Goal: Task Accomplishment & Management: Complete application form

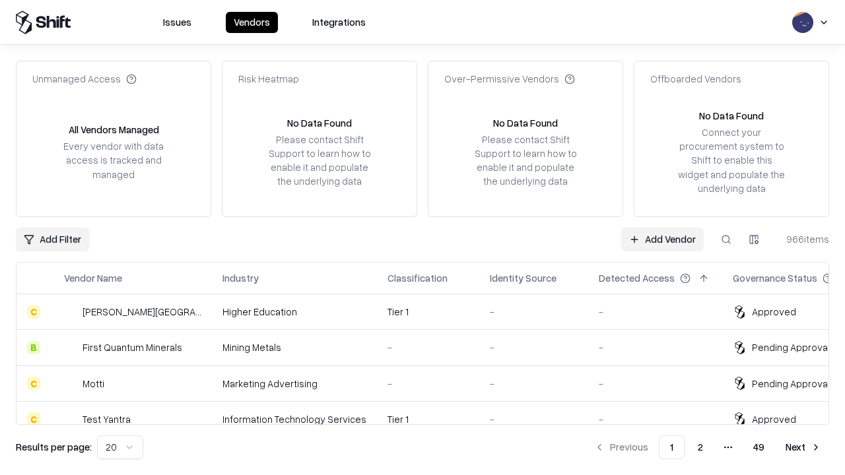
click at [662, 239] on link "Add Vendor" at bounding box center [662, 240] width 83 height 24
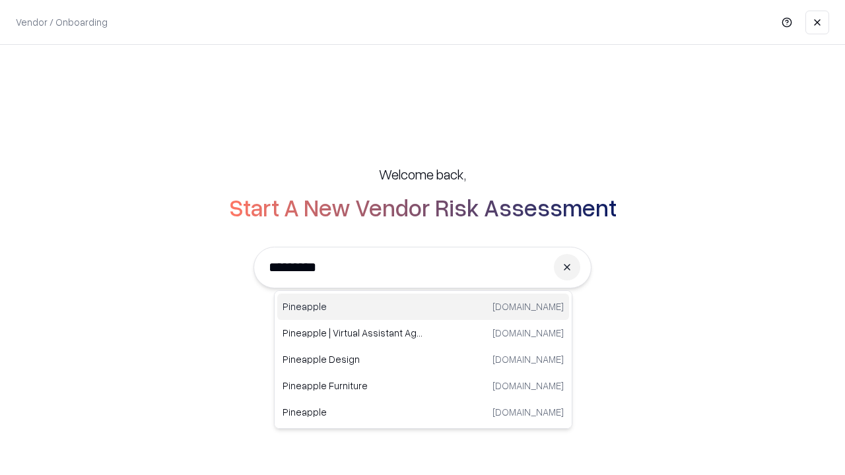
click at [423, 307] on div "Pineapple [DOMAIN_NAME]" at bounding box center [423, 307] width 292 height 26
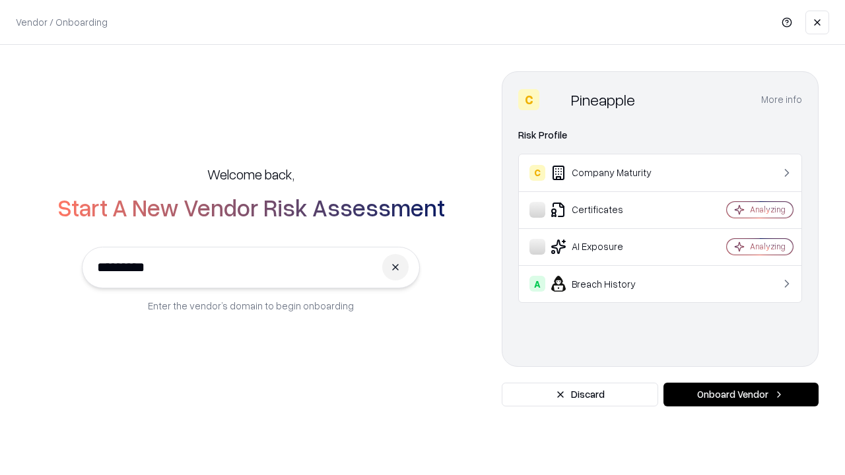
type input "*********"
click at [741, 395] on button "Onboard Vendor" at bounding box center [741, 395] width 155 height 24
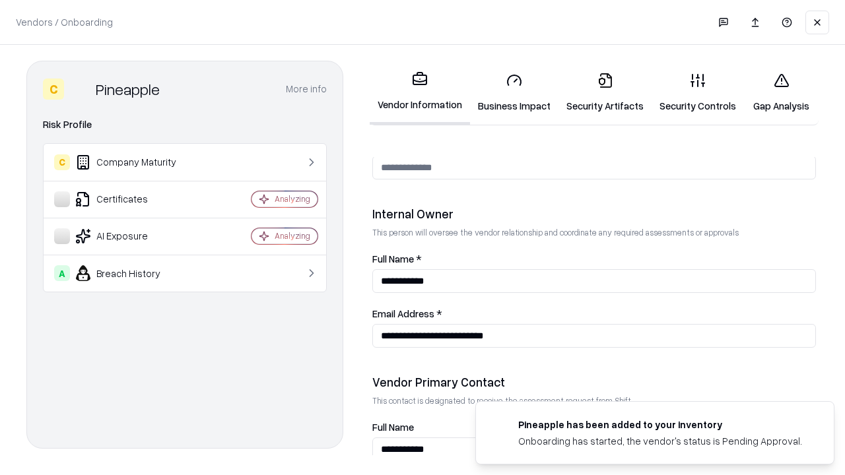
scroll to position [684, 0]
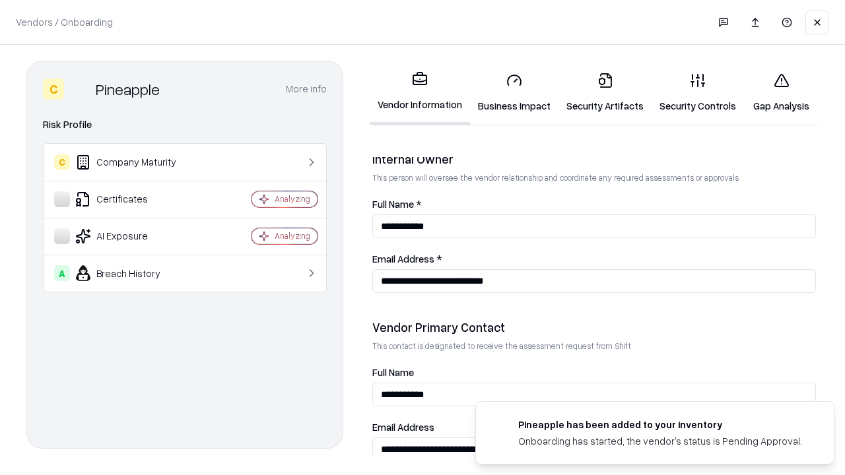
click at [514, 92] on link "Business Impact" at bounding box center [514, 92] width 88 height 61
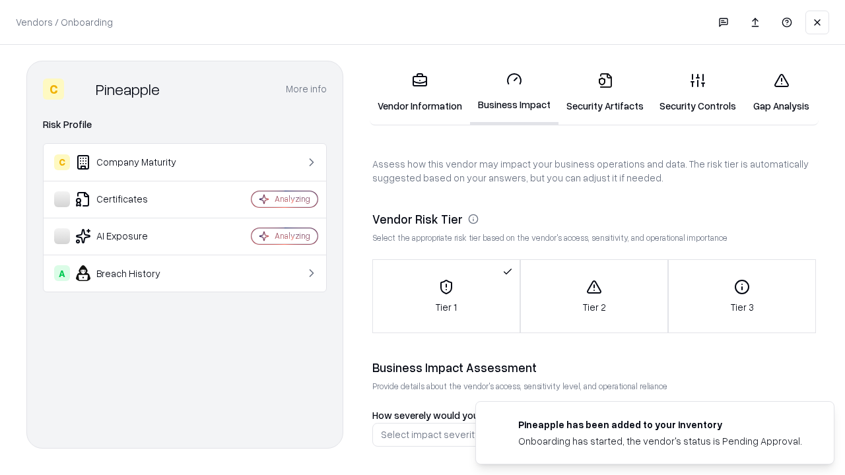
click at [605, 92] on link "Security Artifacts" at bounding box center [605, 92] width 93 height 61
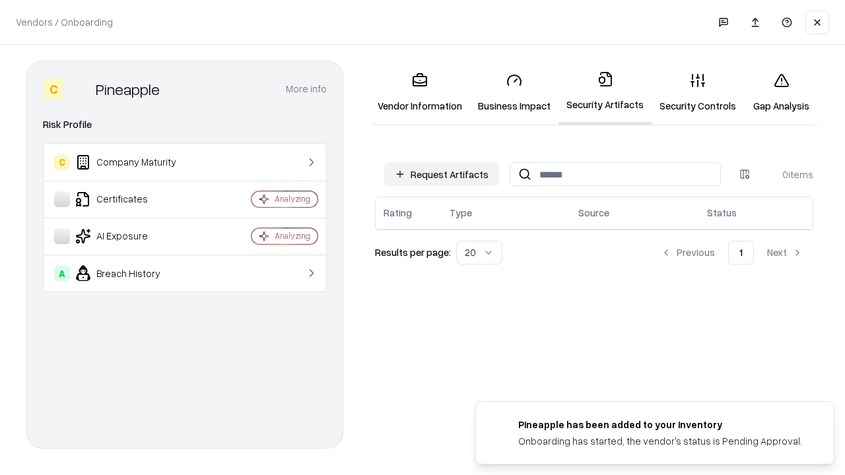
click at [442, 174] on button "Request Artifacts" at bounding box center [441, 174] width 115 height 24
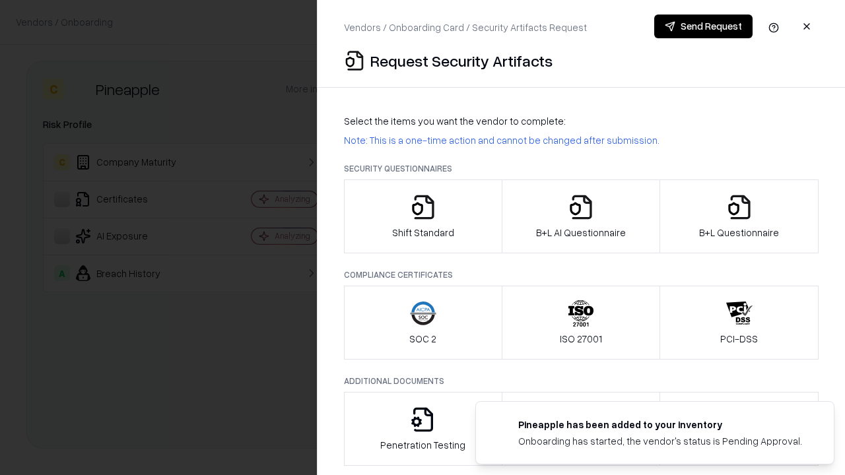
click at [423, 217] on icon "button" at bounding box center [423, 207] width 26 height 26
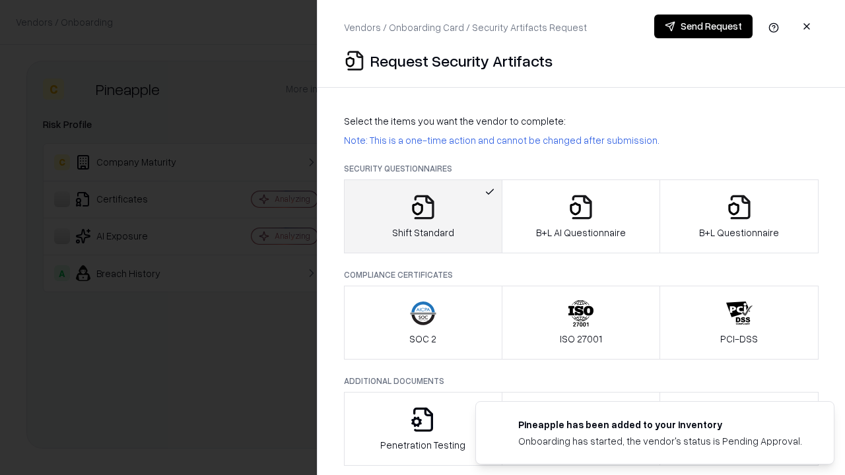
click at [703, 26] on button "Send Request" at bounding box center [703, 27] width 98 height 24
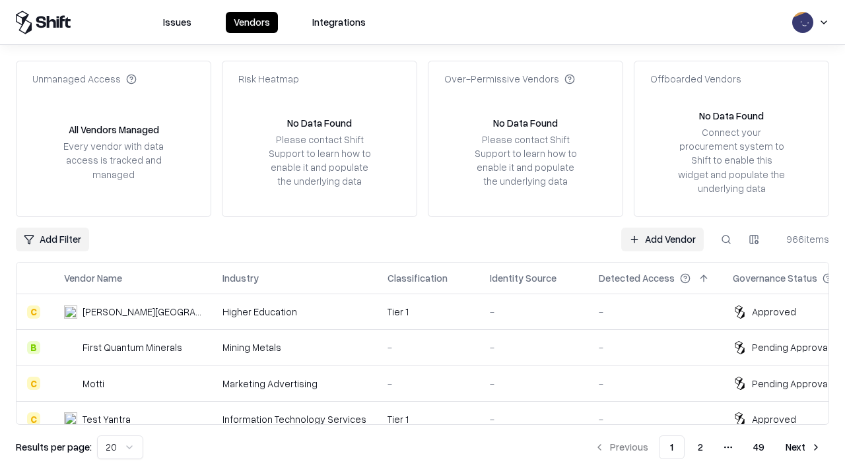
click at [726, 239] on button at bounding box center [726, 240] width 24 height 24
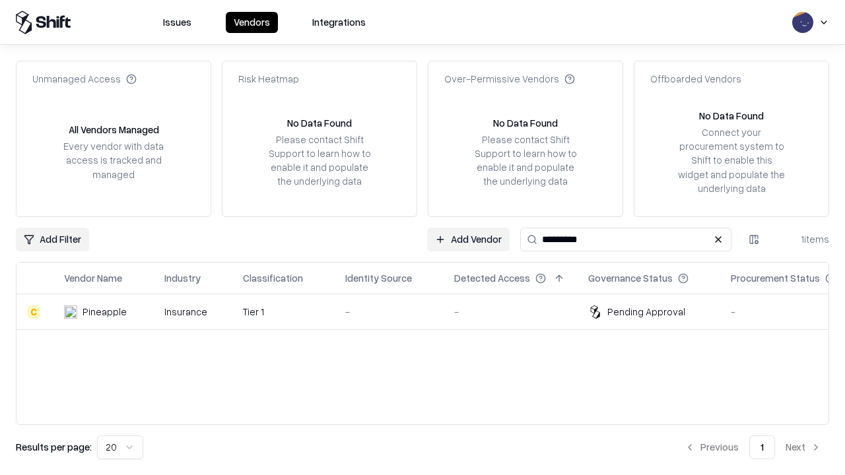
type input "*********"
click at [430, 312] on div "-" at bounding box center [389, 312] width 88 height 14
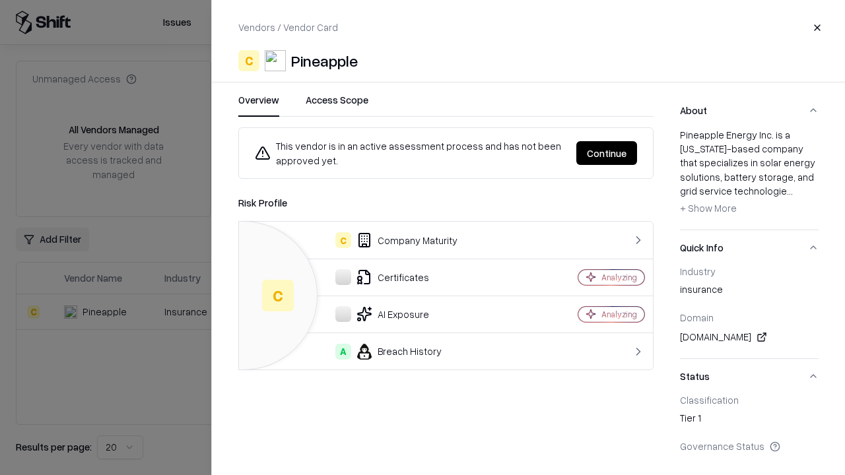
click at [607, 153] on button "Continue" at bounding box center [606, 153] width 61 height 24
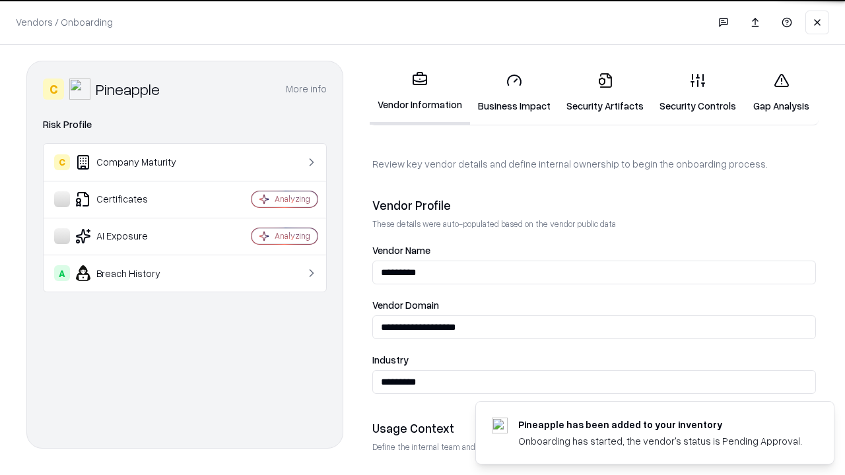
click at [605, 92] on link "Security Artifacts" at bounding box center [605, 92] width 93 height 61
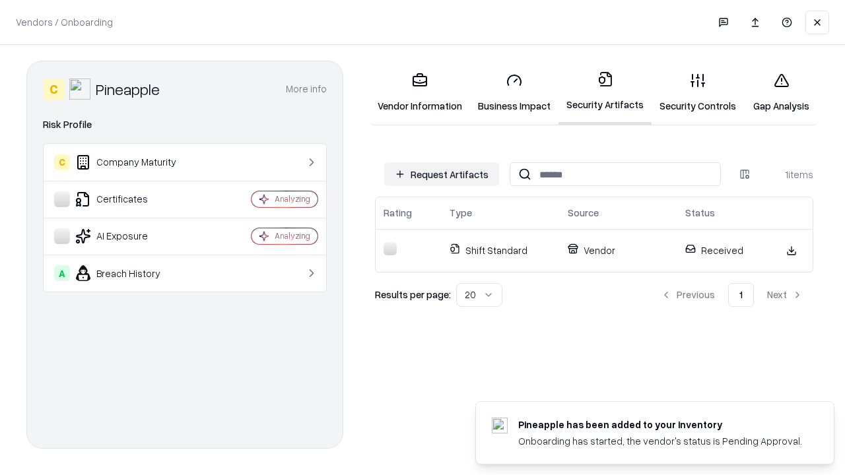
click at [781, 92] on link "Gap Analysis" at bounding box center [781, 92] width 75 height 61
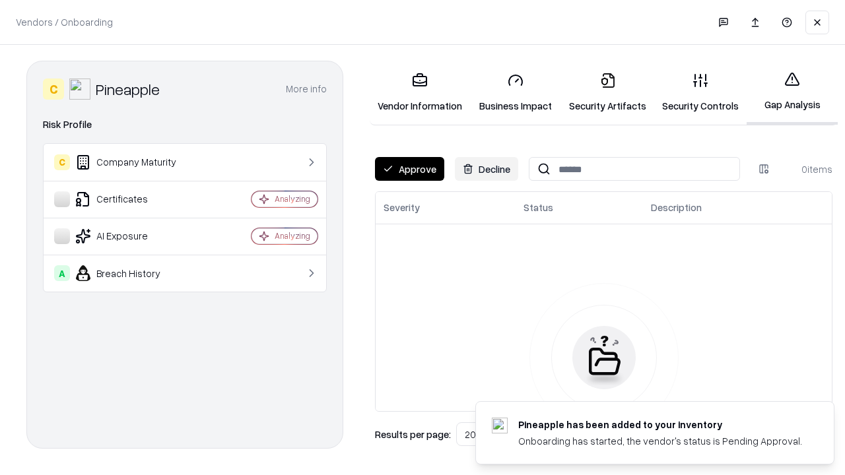
click at [409, 169] on button "Approve" at bounding box center [409, 169] width 69 height 24
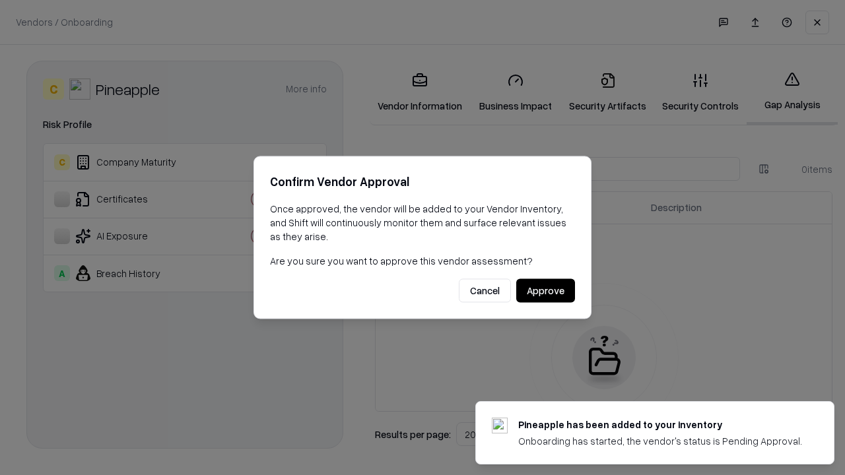
click at [545, 290] on button "Approve" at bounding box center [545, 291] width 59 height 24
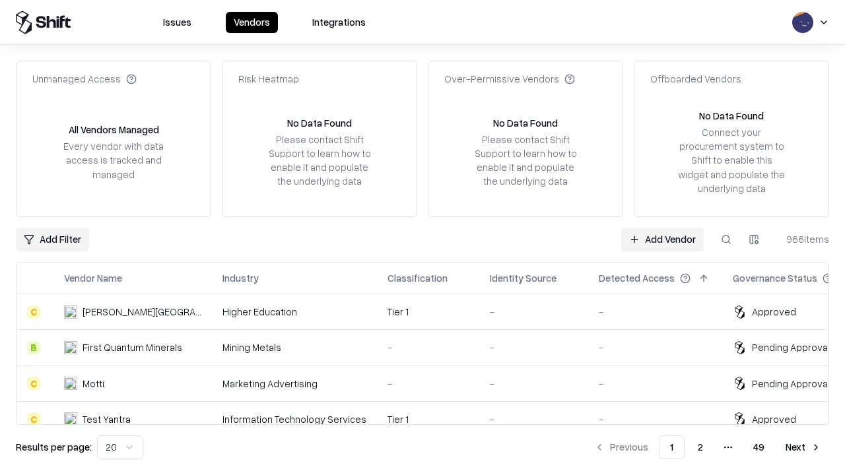
type input "*********"
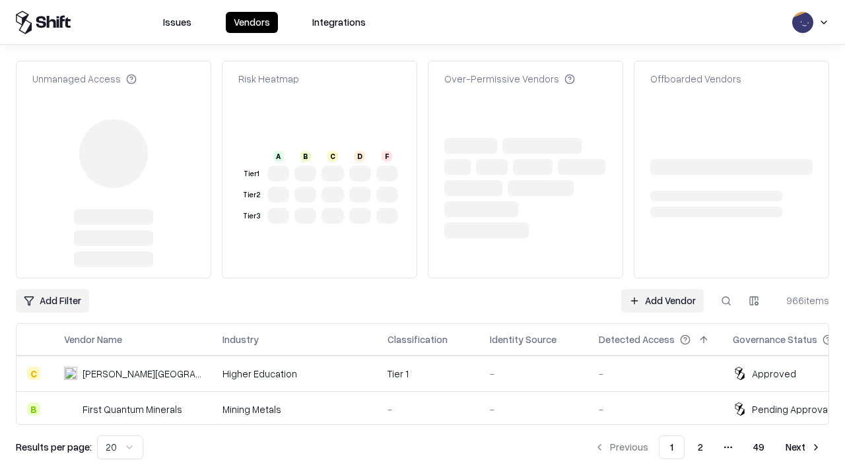
click at [662, 289] on link "Add Vendor" at bounding box center [662, 301] width 83 height 24
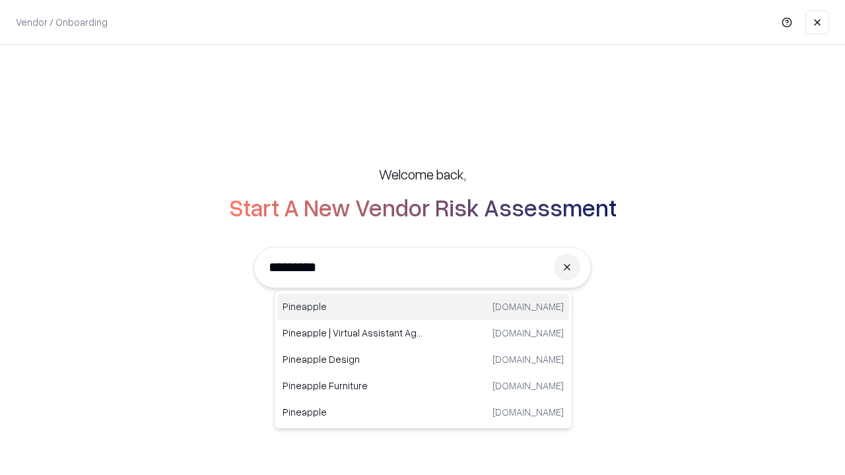
click at [423, 307] on div "Pineapple pineappleenergy.com" at bounding box center [423, 307] width 292 height 26
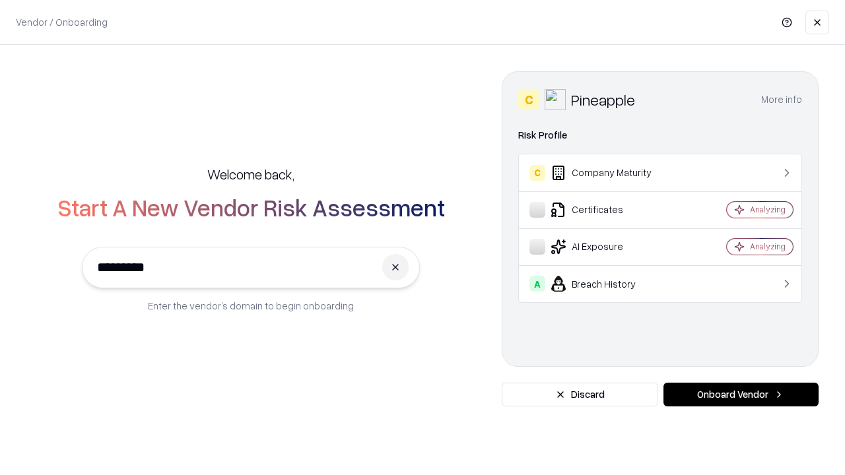
type input "*********"
click at [741, 395] on button "Onboard Vendor" at bounding box center [741, 395] width 155 height 24
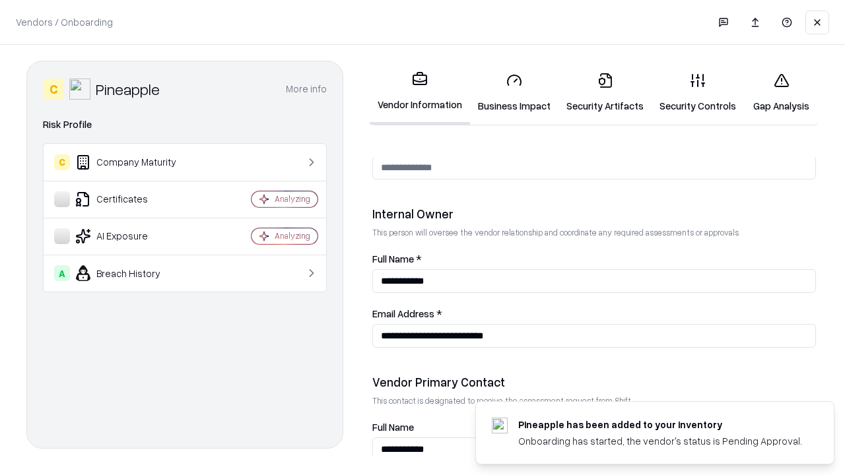
scroll to position [684, 0]
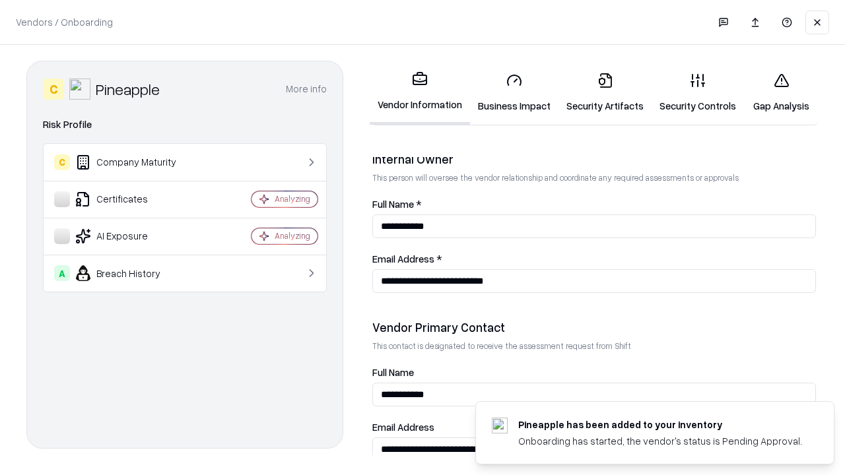
click at [781, 92] on link "Gap Analysis" at bounding box center [781, 92] width 75 height 61
